Goal: Task Accomplishment & Management: Use online tool/utility

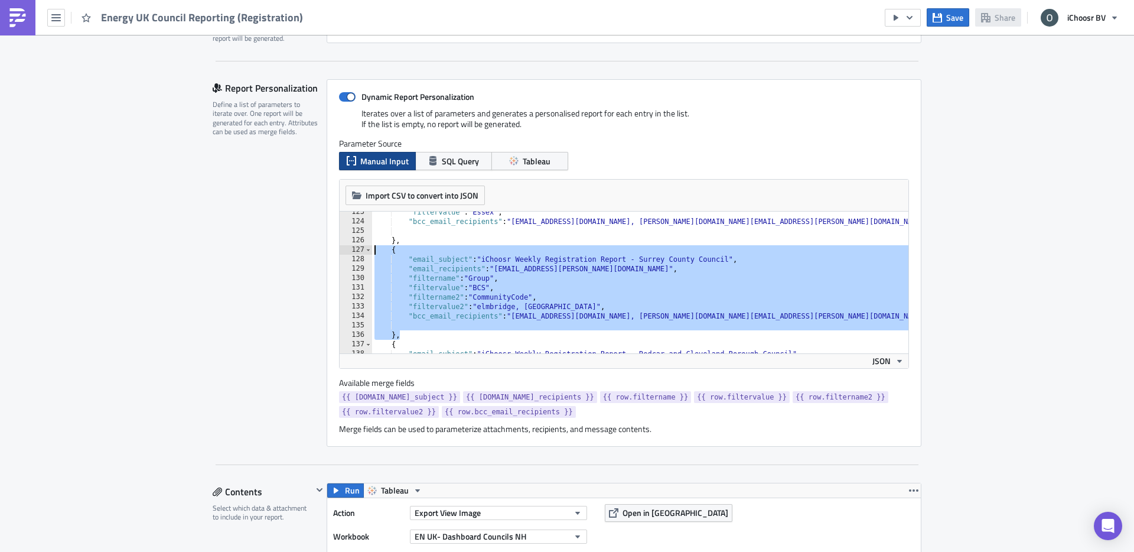
scroll to position [1157, 0]
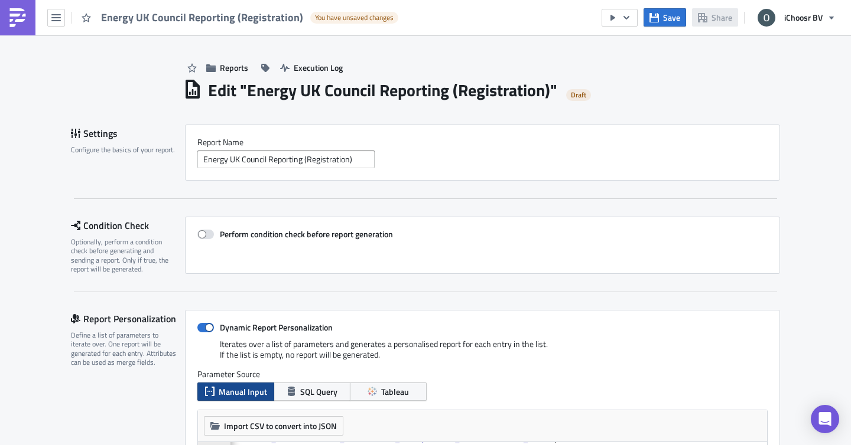
scroll to position [0, 162]
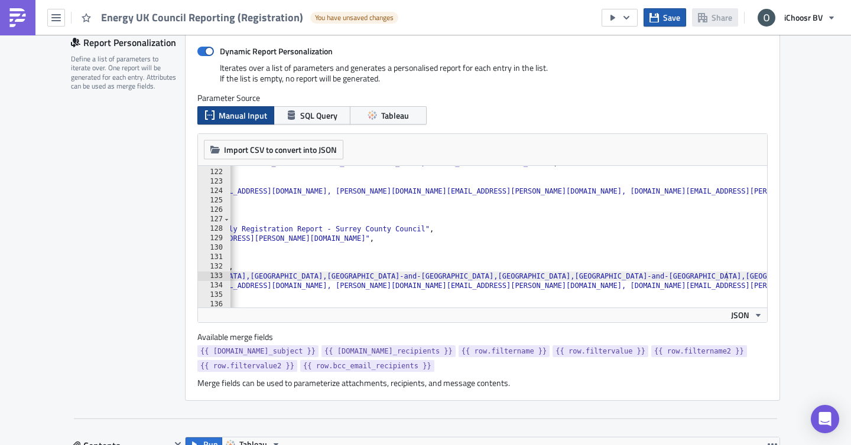
click at [661, 16] on button "Save" at bounding box center [664, 17] width 43 height 18
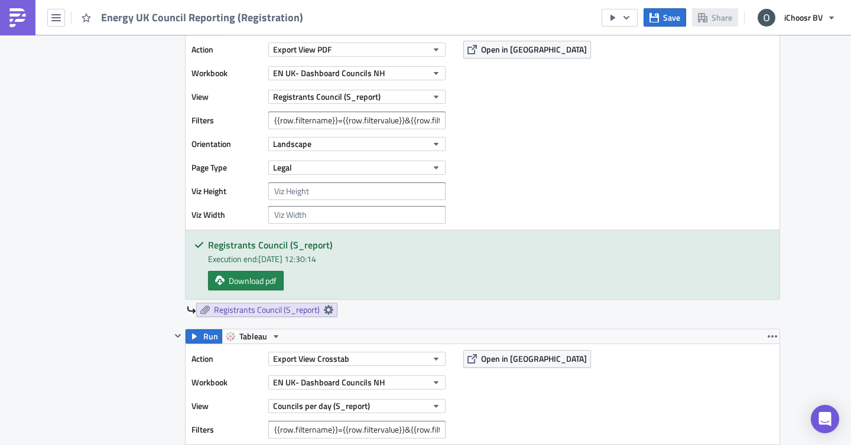
scroll to position [827, 0]
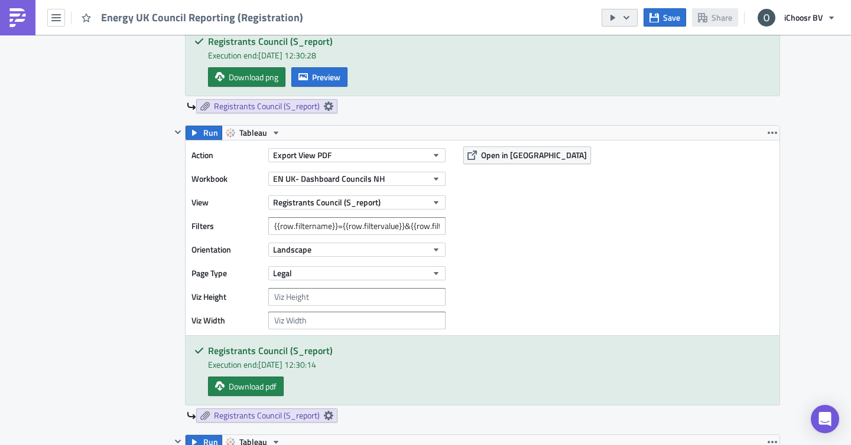
click at [630, 20] on icon "button" at bounding box center [625, 17] width 9 height 9
click at [637, 45] on div "Send Just to Me" at bounding box center [655, 47] width 92 height 12
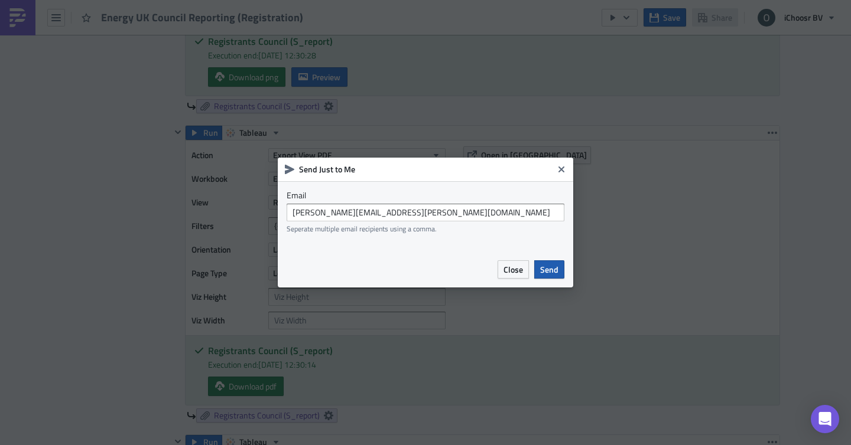
click at [552, 266] on span "Send" at bounding box center [549, 269] width 18 height 12
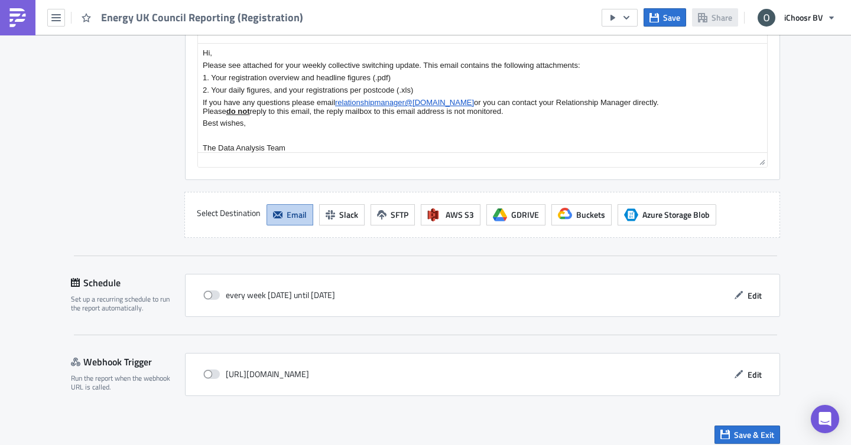
scroll to position [2166, 0]
